Goal: Information Seeking & Learning: Learn about a topic

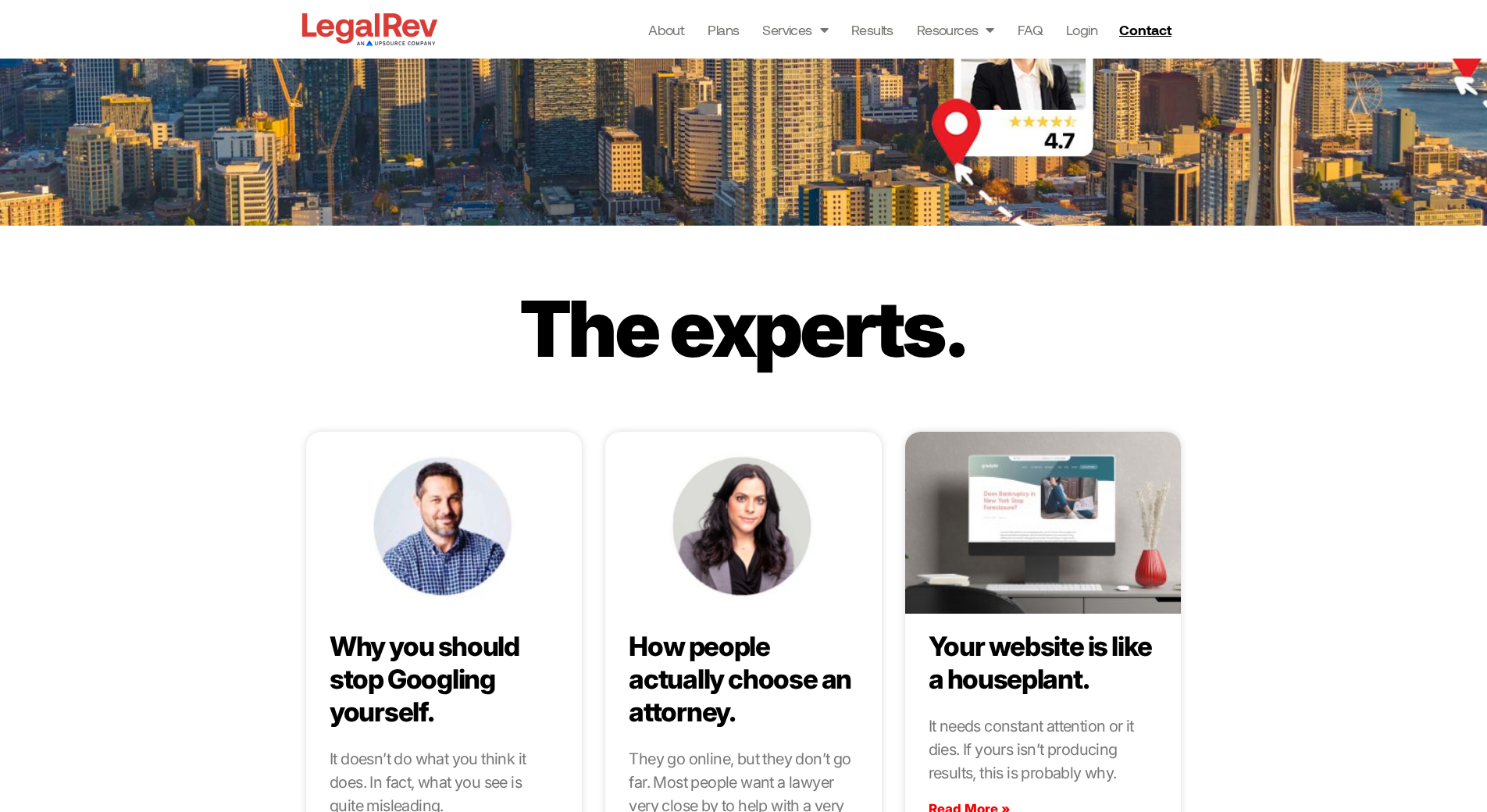
scroll to position [5494, 0]
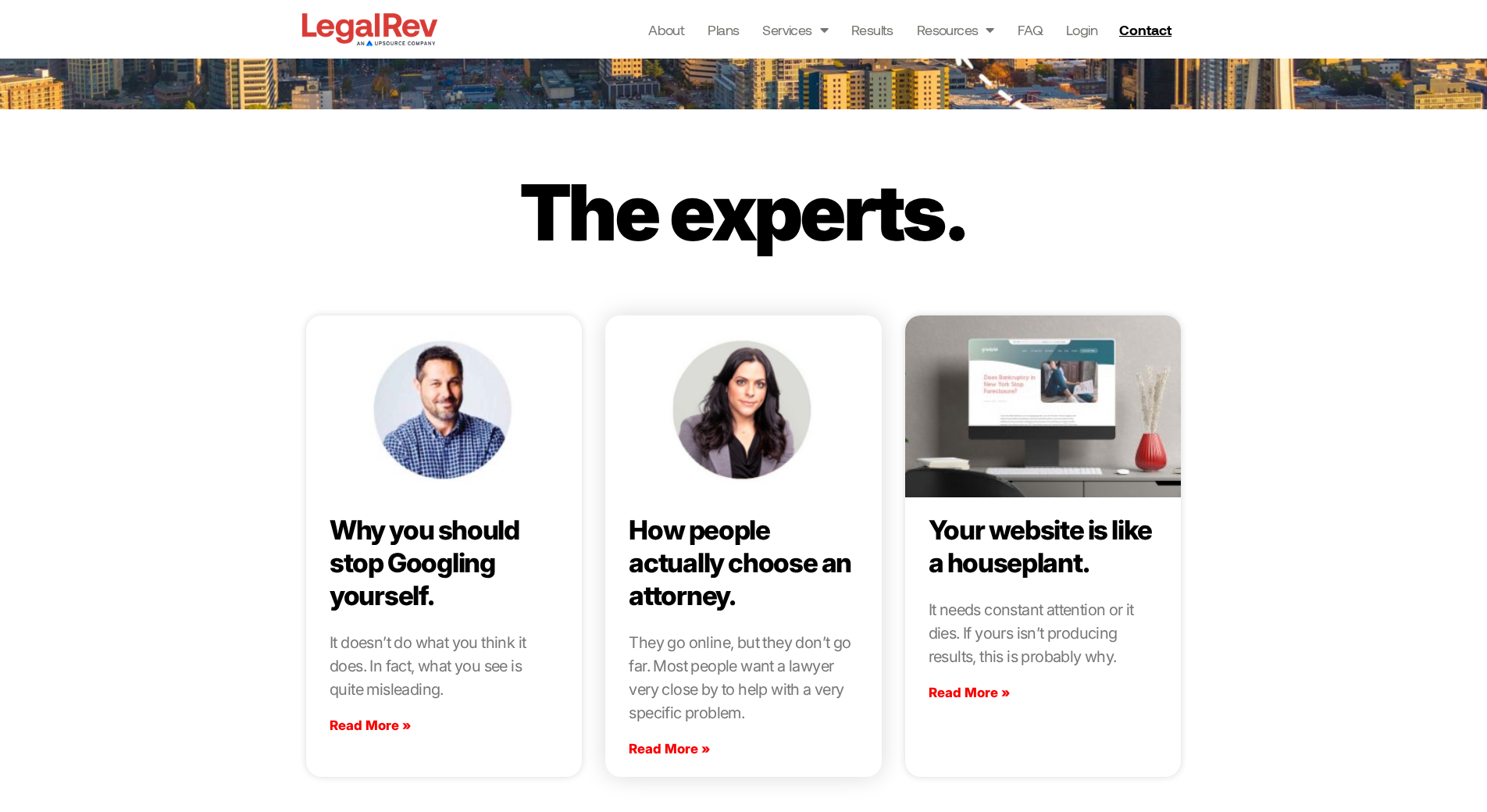
click at [764, 464] on img at bounding box center [743, 406] width 280 height 210
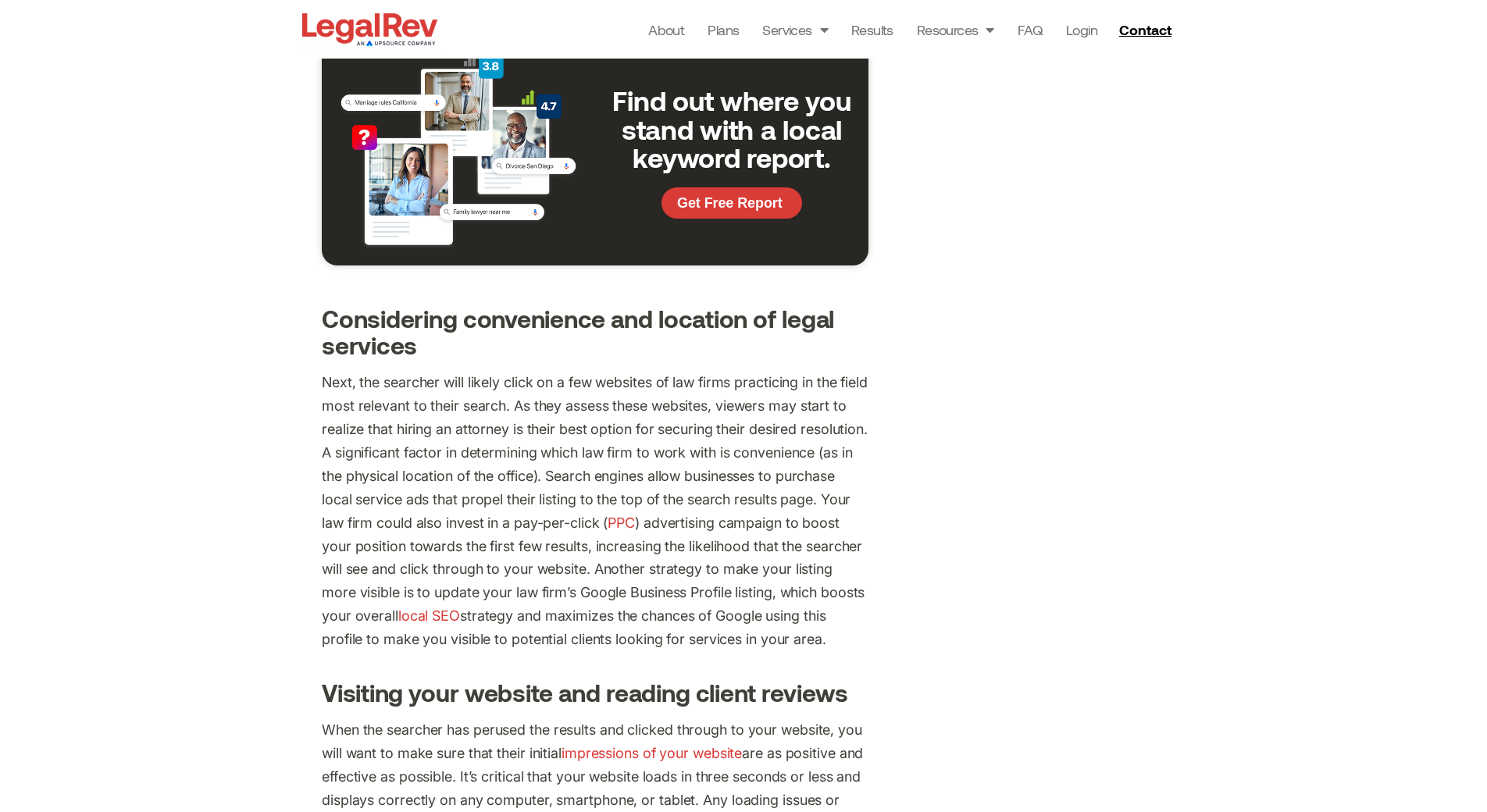
scroll to position [1156, 0]
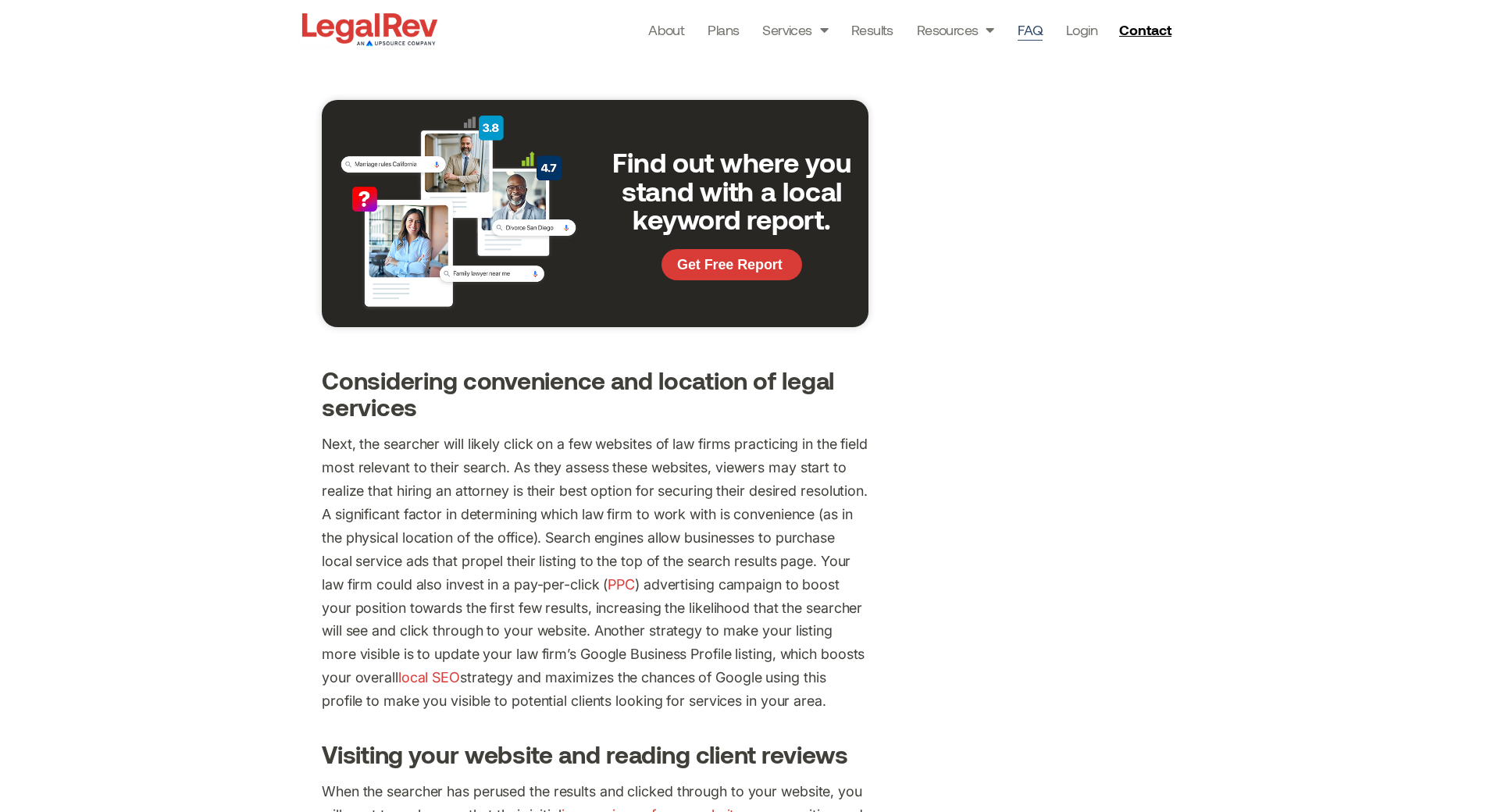
click at [1028, 37] on link "FAQ" at bounding box center [1030, 29] width 25 height 22
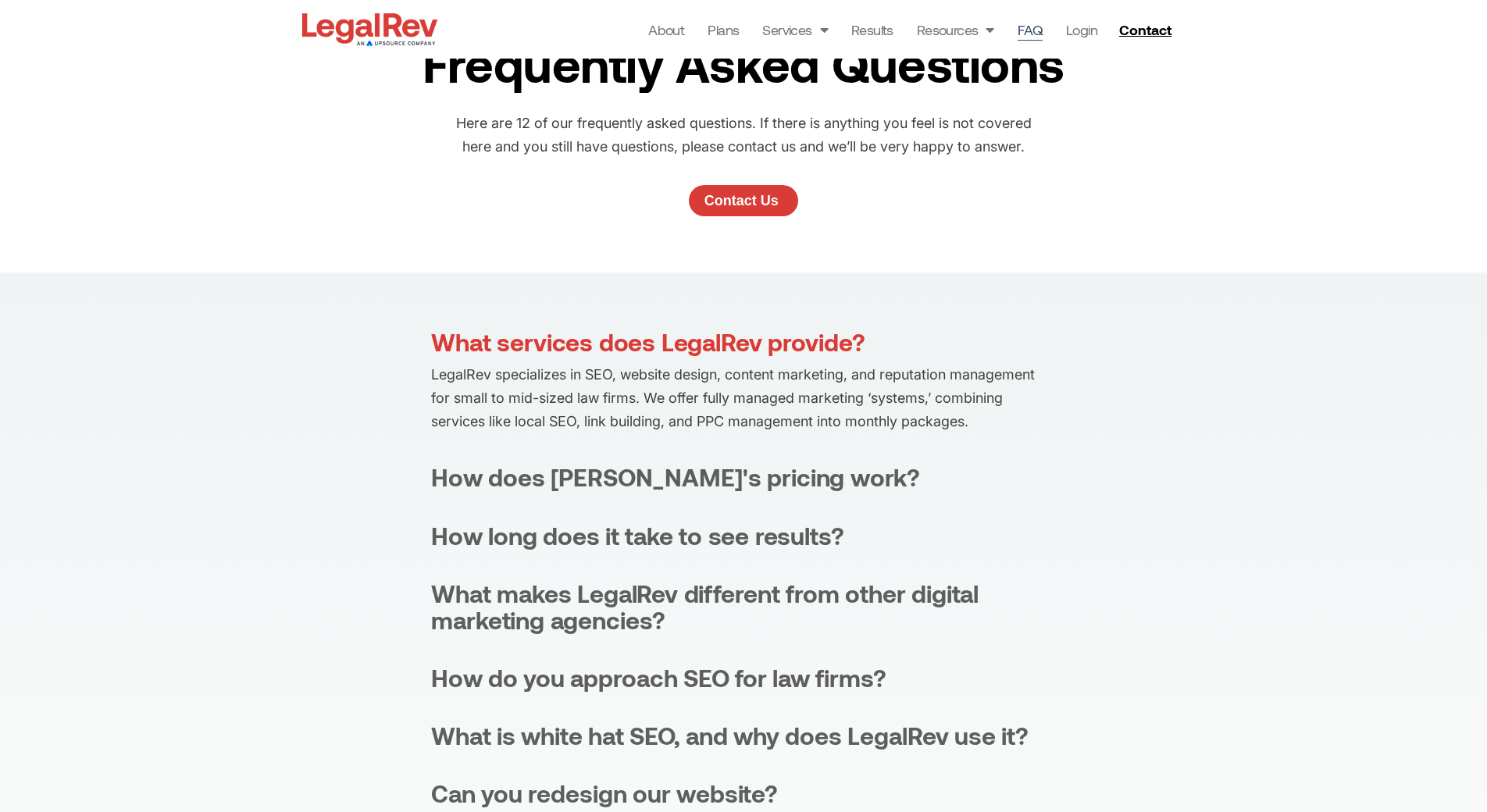
scroll to position [79, 0]
